Goal: Task Accomplishment & Management: Manage account settings

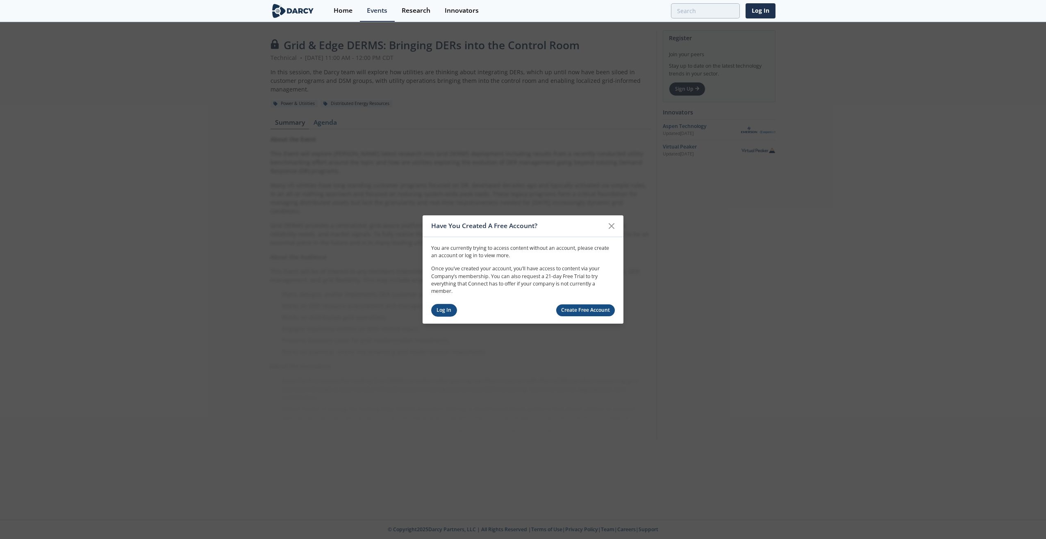
click at [441, 306] on link "Log In" at bounding box center [444, 310] width 26 height 13
click at [614, 225] on icon at bounding box center [612, 226] width 10 height 10
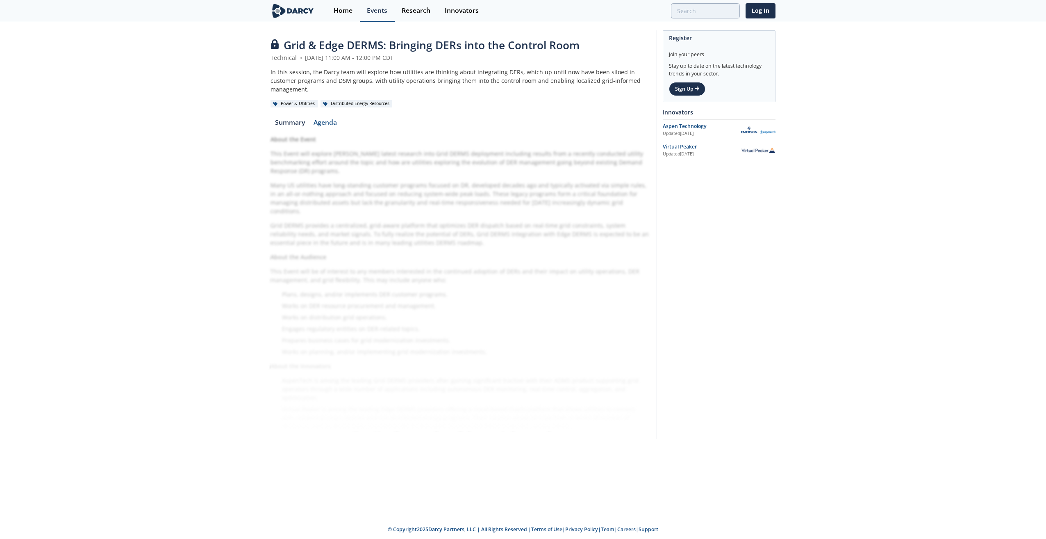
click at [374, 9] on div "Events" at bounding box center [377, 10] width 21 height 7
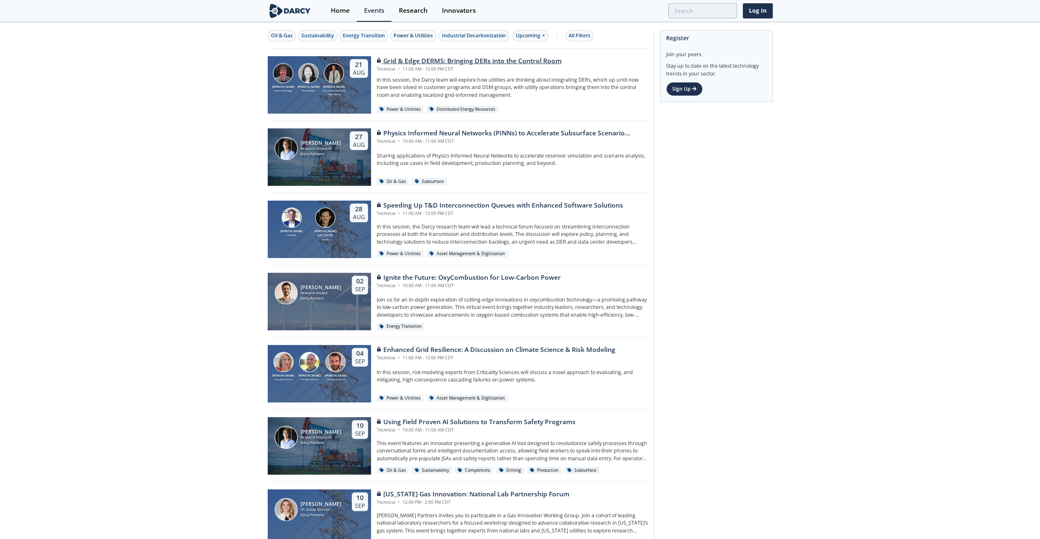
click at [421, 59] on div "Grid & Edge DERMS: Bringing DERs into the Control Room" at bounding box center [469, 61] width 185 height 10
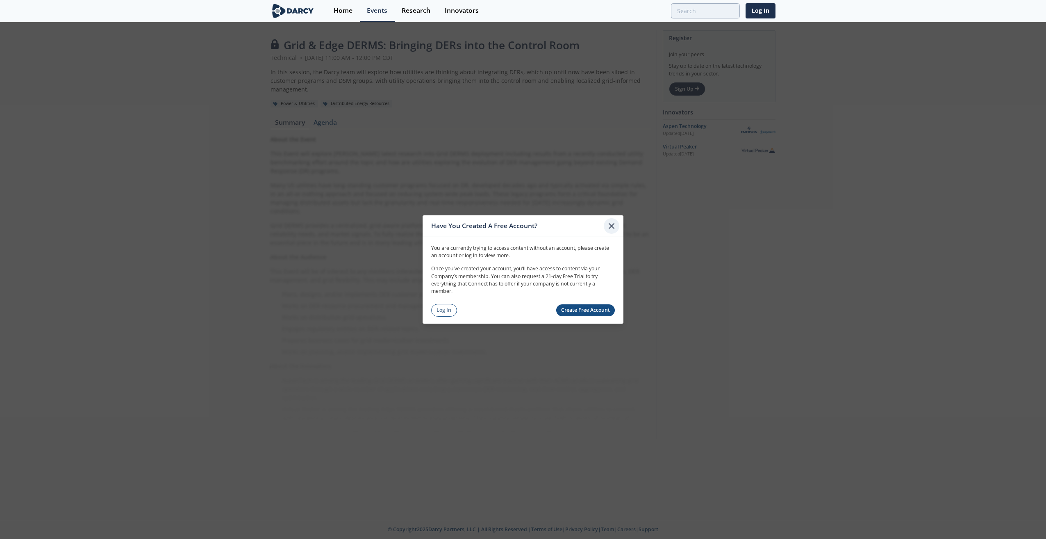
click at [613, 226] on icon at bounding box center [612, 226] width 10 height 10
click at [453, 312] on link "Log In" at bounding box center [444, 310] width 26 height 13
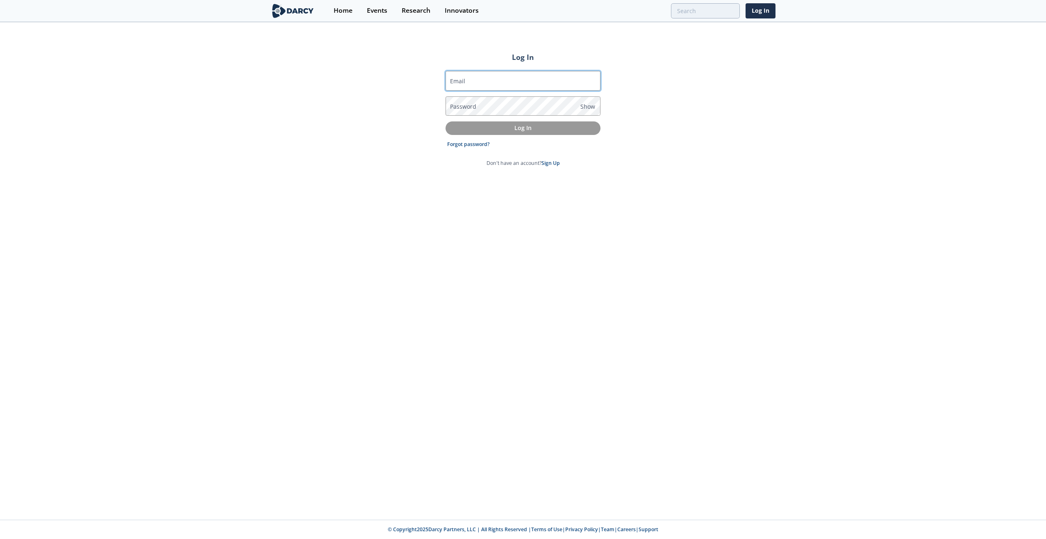
click at [474, 83] on input "Email" at bounding box center [523, 81] width 155 height 20
type input "[EMAIL_ADDRESS][PERSON_NAME][DOMAIN_NAME]"
click at [474, 144] on link "Forgot password?" at bounding box center [468, 144] width 43 height 7
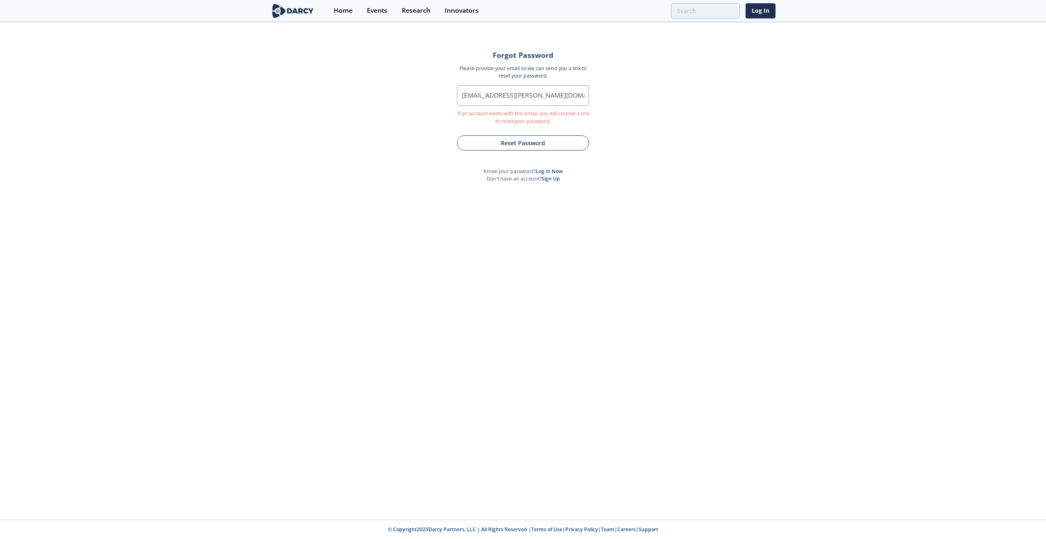
click at [540, 144] on button "Reset Password" at bounding box center [523, 142] width 132 height 15
